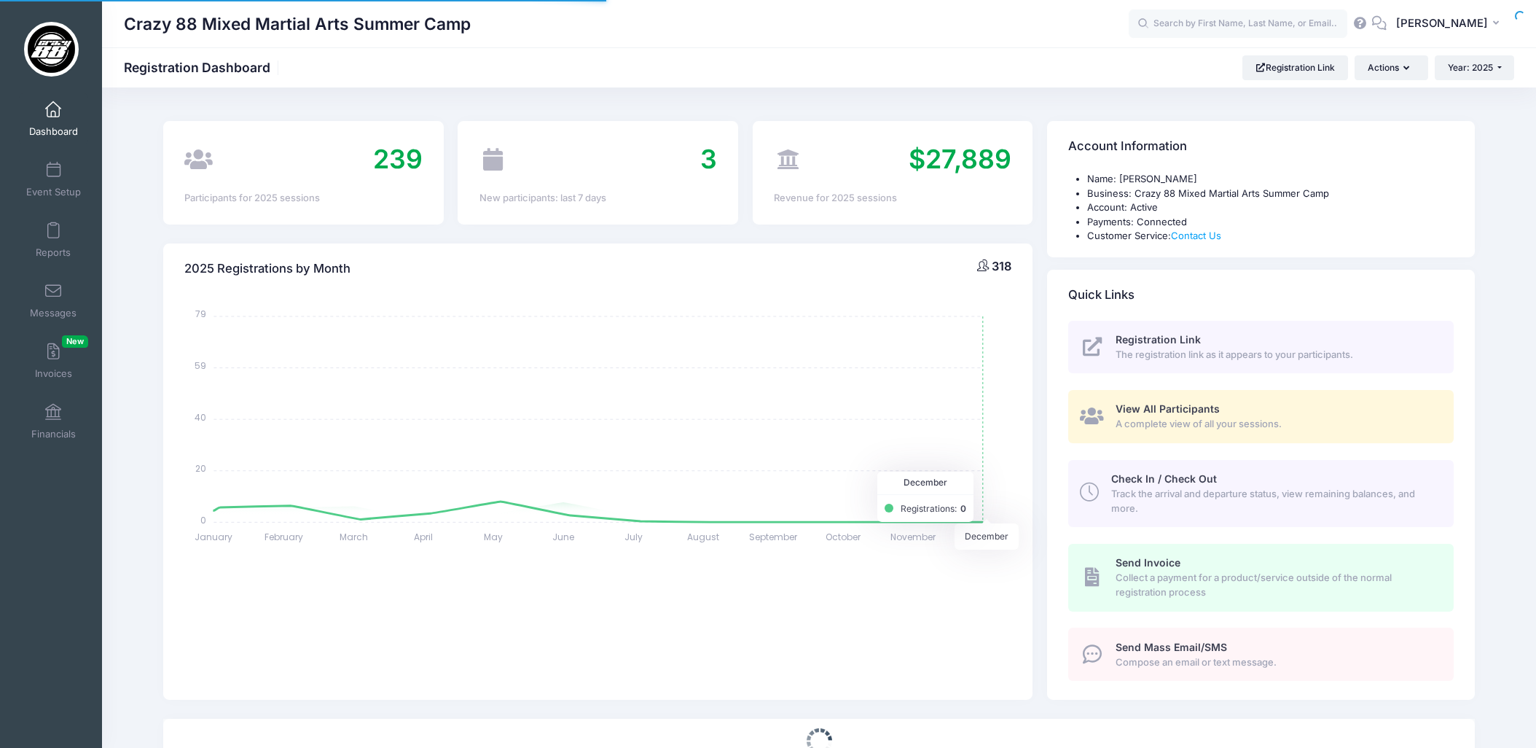
select select
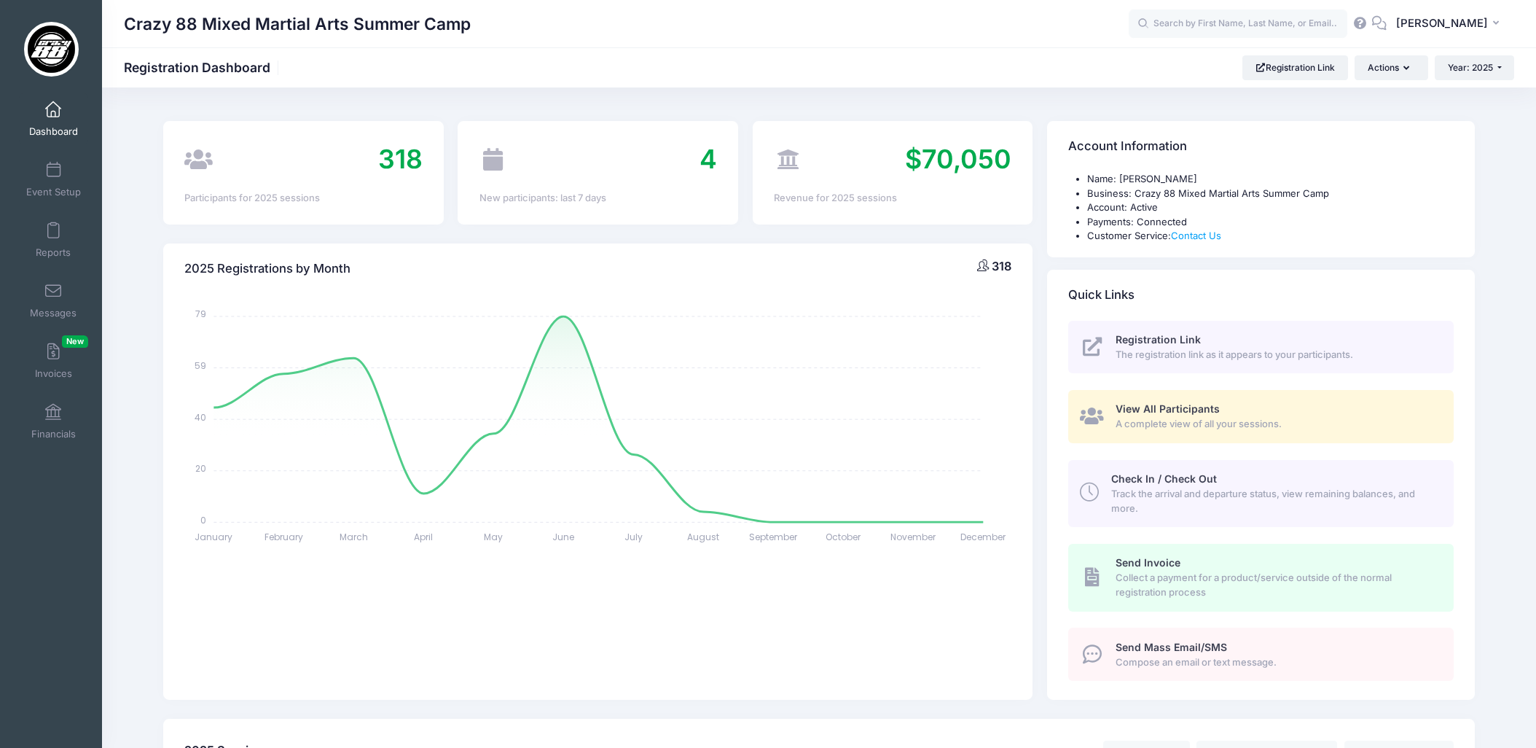
drag, startPoint x: 1208, startPoint y: 39, endPoint x: 1206, endPoint y: 28, distance: 11.0
click at [1208, 39] on div "DM Daniel Mahoney My Profile My Events Announcements Help Logout" at bounding box center [1322, 24] width 386 height 34
click at [1206, 28] on input "text" at bounding box center [1238, 23] width 219 height 29
click at [1289, 71] on div "Khy Johnson Week 5: Owings Mills on Jul-14, 2025 Jul-09, 2025" at bounding box center [1266, 85] width 241 height 60
type input "Khy Johnson (Week 5: Owings Mills, Jul-14, 2025)"
